Goal: Information Seeking & Learning: Learn about a topic

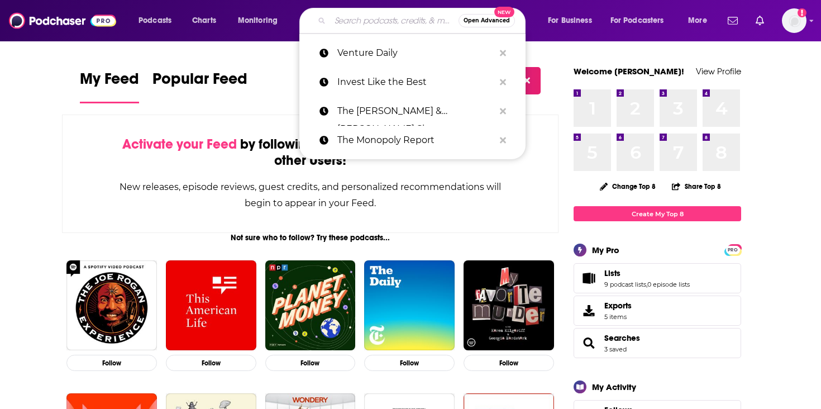
click at [345, 23] on input "Search podcasts, credits, & more..." at bounding box center [394, 21] width 129 height 18
paste input "My First Million"
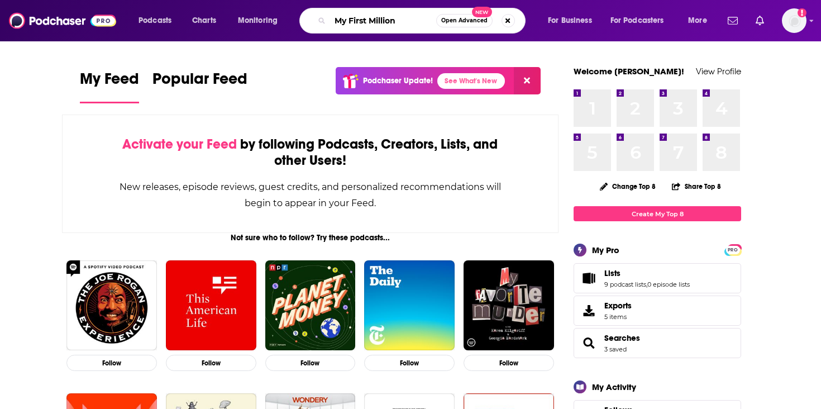
type input "My First Million"
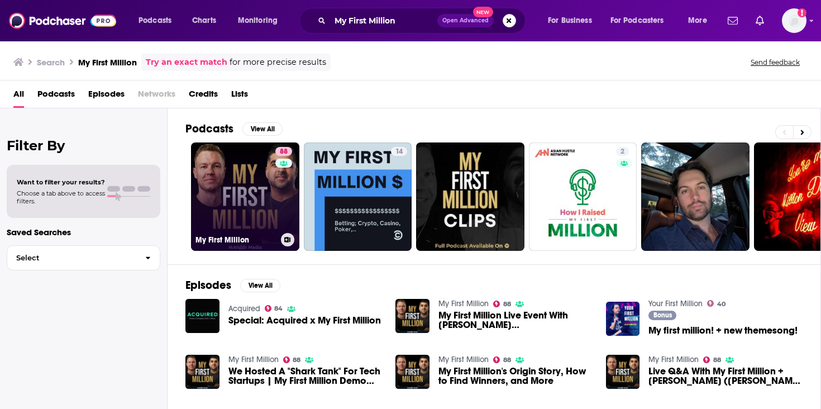
click at [247, 184] on link "88 My First Million" at bounding box center [245, 196] width 108 height 108
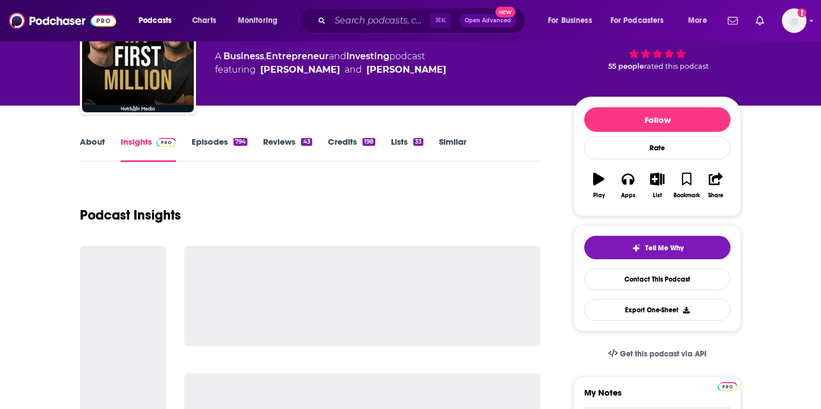
scroll to position [91, 0]
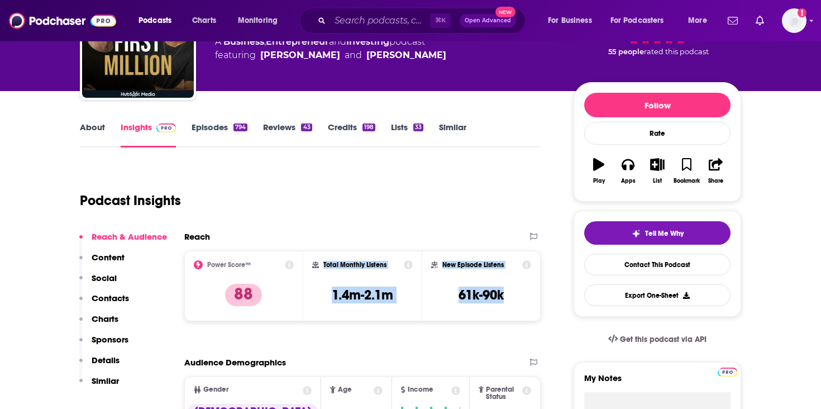
drag, startPoint x: 509, startPoint y: 298, endPoint x: 322, endPoint y: 262, distance: 190.0
click at [322, 262] on div "Power Score™ 88 Total Monthly Listens 1.4m-2.1m New Episode Listens 61k-90k" at bounding box center [362, 286] width 356 height 70
copy div "Total Monthly Listens 1.4m-2.1m New Episode Listens 61k-90k"
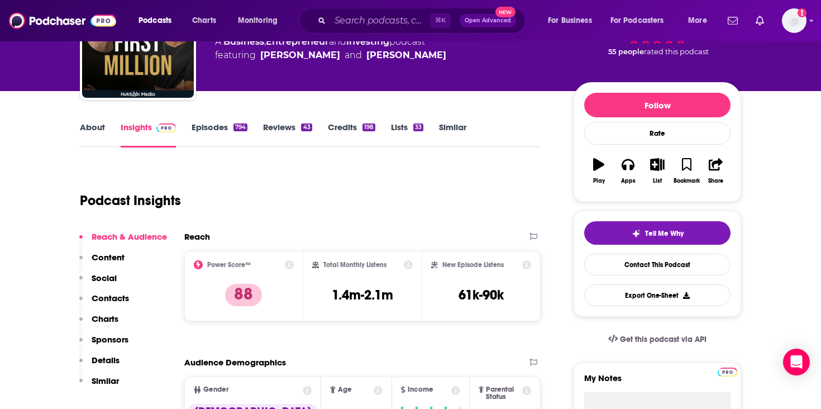
click at [521, 265] on div "New Episode Listens" at bounding box center [481, 264] width 100 height 9
click at [529, 264] on icon at bounding box center [526, 264] width 9 height 9
drag, startPoint x: 399, startPoint y: 150, endPoint x: 443, endPoint y: 160, distance: 45.3
click at [530, 264] on icon at bounding box center [526, 264] width 9 height 9
drag, startPoint x: 494, startPoint y: 213, endPoint x: 455, endPoint y: 205, distance: 40.0
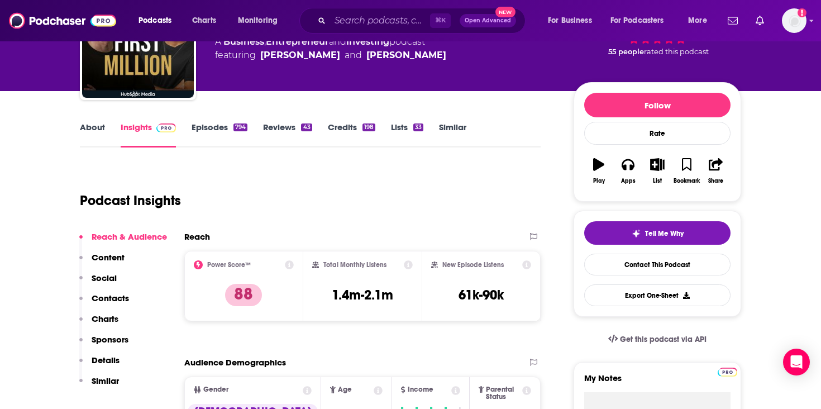
click at [524, 264] on icon at bounding box center [526, 264] width 9 height 9
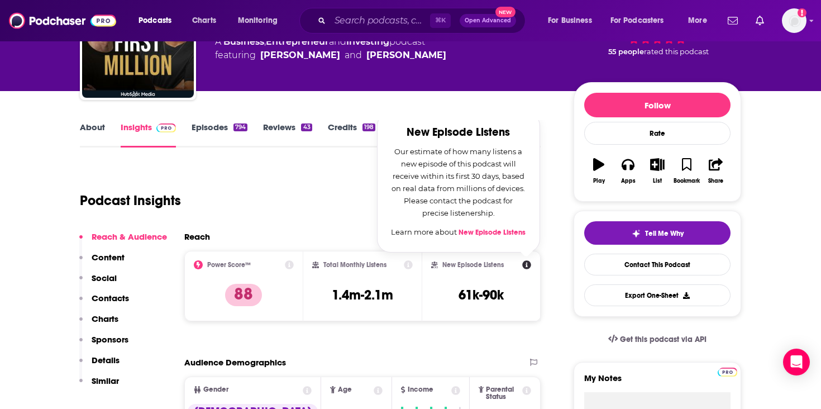
click at [469, 235] on link "New Episode Listens" at bounding box center [492, 232] width 67 height 9
